Goal: Go to known website: Go to known website

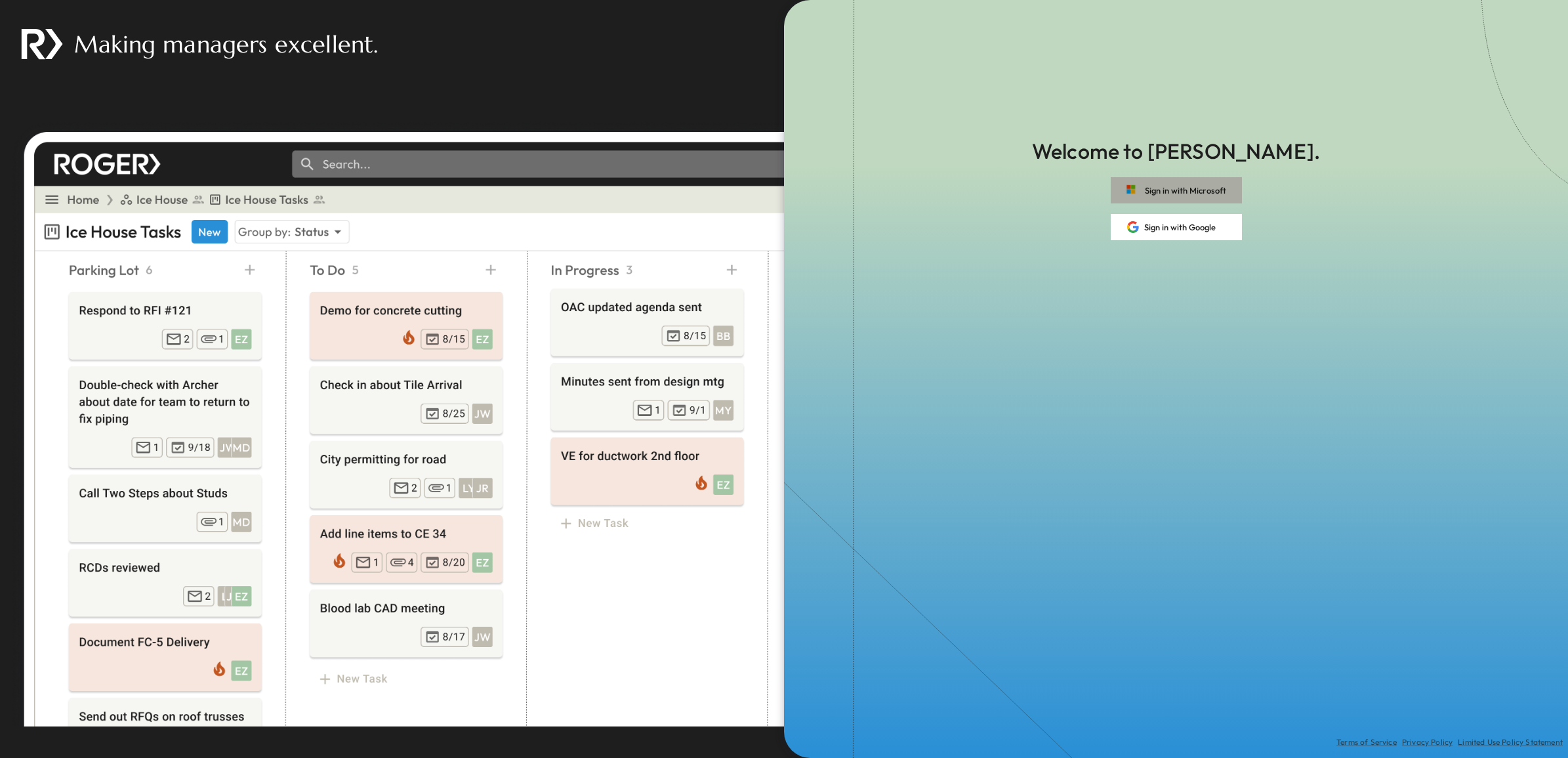
click at [1168, 181] on button "Sign in with Microsoft" at bounding box center [1177, 190] width 131 height 26
